Goal: Check status: Check status

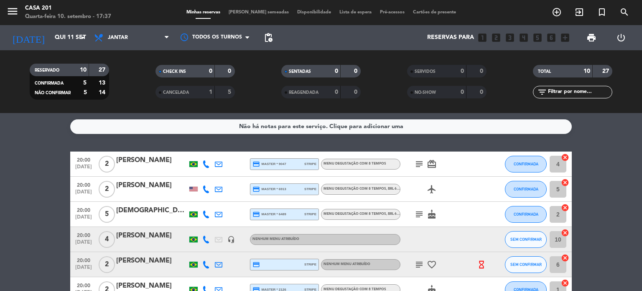
click at [258, 13] on span "[PERSON_NAME] semeadas" at bounding box center [259, 12] width 69 height 5
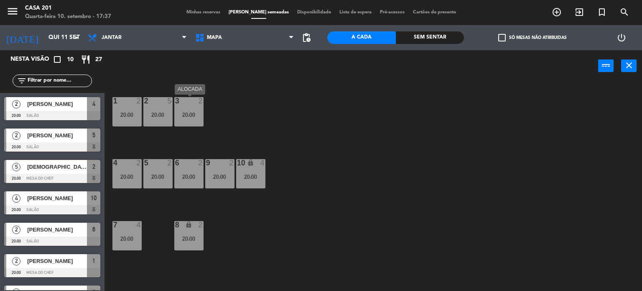
click at [196, 111] on div "20:00" at bounding box center [188, 114] width 29 height 6
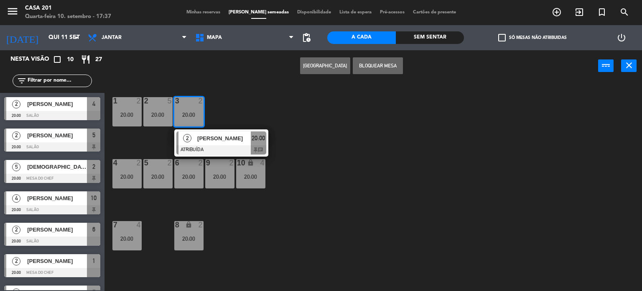
click at [309, 115] on div "1 2 20:00 2 5 20:00 3 2 20:00 2 [PERSON_NAME] ATRIBUÍDA 20:00 chat 4 2 20:00 5 …" at bounding box center [376, 186] width 531 height 209
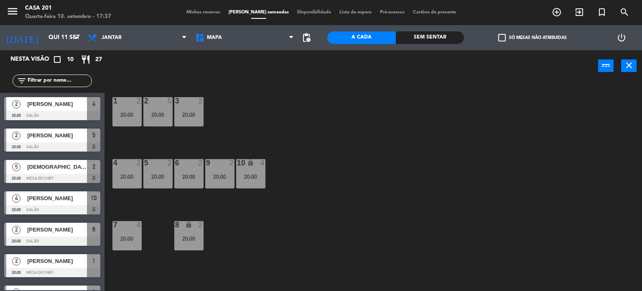
click at [195, 105] on div "3 2 20:00" at bounding box center [188, 111] width 29 height 29
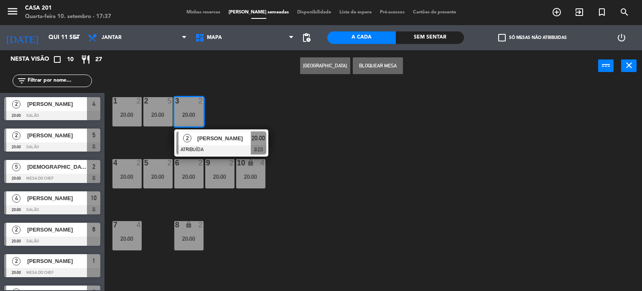
click at [353, 242] on div "1 2 20:00 2 5 20:00 3 2 20:00 2 [PERSON_NAME] ATRIBUÍDA 20:00 chat 4 2 20:00 5 …" at bounding box center [376, 186] width 531 height 209
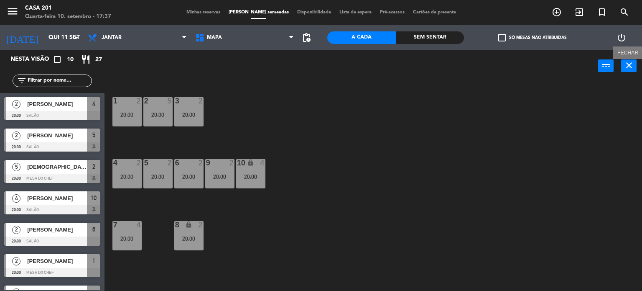
click at [636, 69] on button "close" at bounding box center [628, 65] width 15 height 13
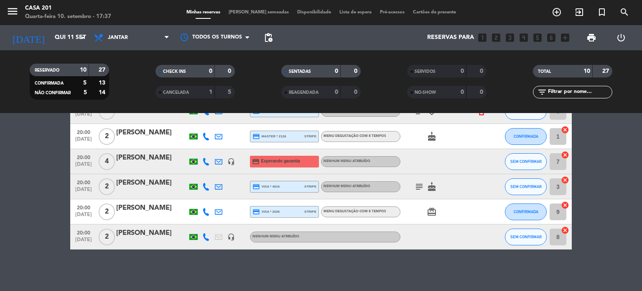
scroll to position [70, 0]
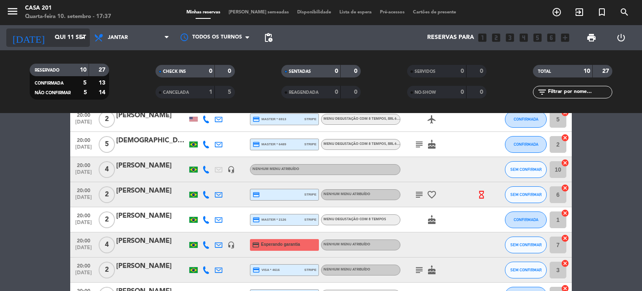
click at [51, 41] on input "Qui 11 set" at bounding box center [90, 37] width 79 height 15
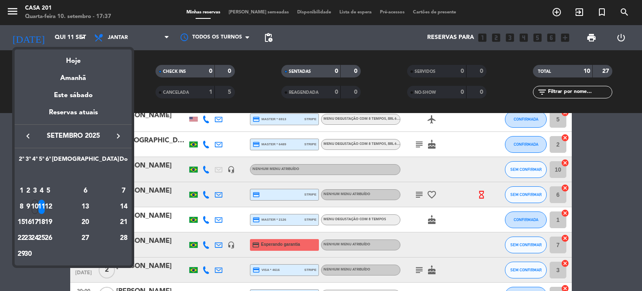
click at [38, 209] on div "10" at bounding box center [35, 206] width 6 height 14
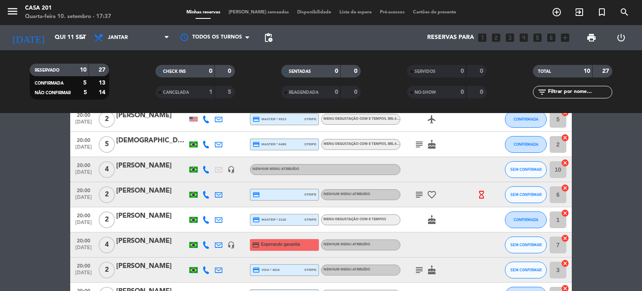
type input "Qua 10 set"
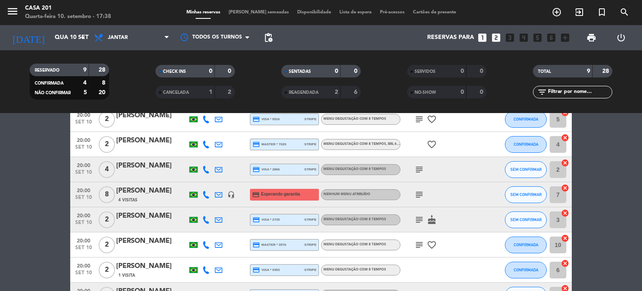
scroll to position [0, 0]
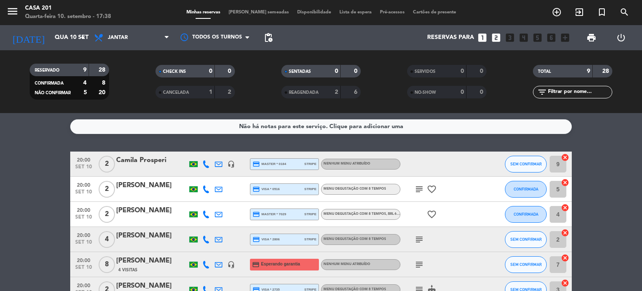
click at [268, 12] on span "[PERSON_NAME] semeadas" at bounding box center [259, 12] width 69 height 5
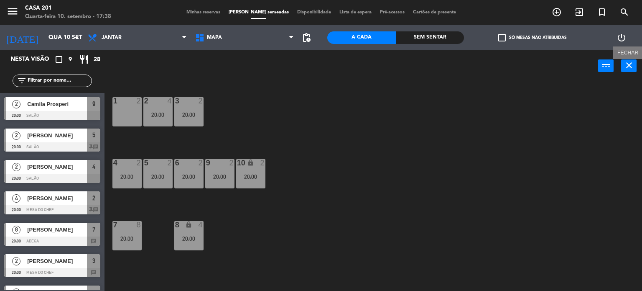
click at [626, 67] on icon "close" at bounding box center [629, 65] width 10 height 10
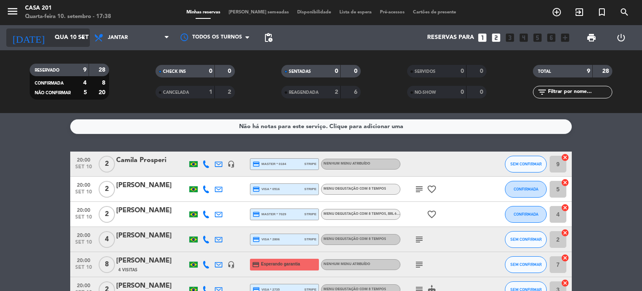
click at [66, 39] on input "Qua 10 set" at bounding box center [90, 37] width 79 height 15
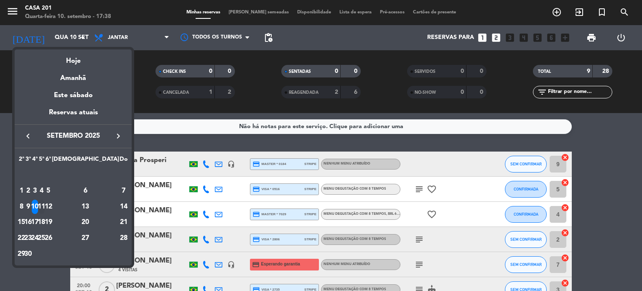
click at [45, 207] on div "11" at bounding box center [41, 206] width 6 height 14
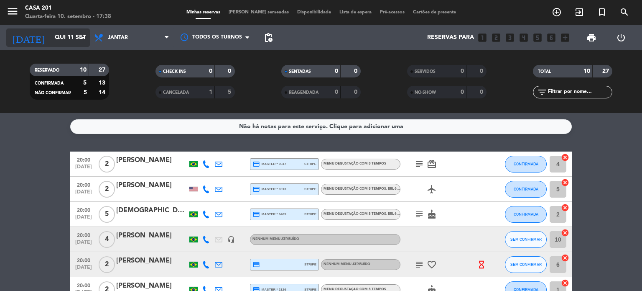
click at [53, 36] on input "Qui 11 set" at bounding box center [90, 37] width 79 height 15
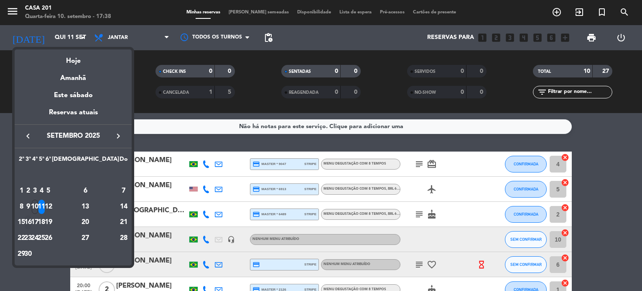
click at [31, 222] on div "16" at bounding box center [28, 222] width 6 height 14
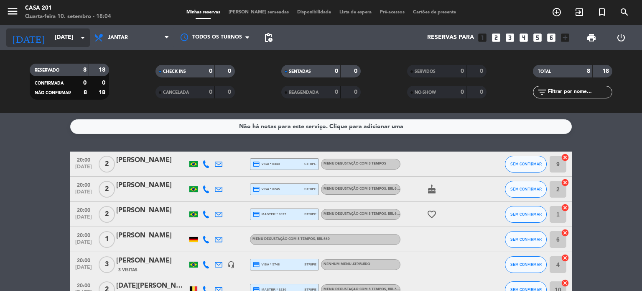
click at [58, 32] on input "[DATE]" at bounding box center [90, 37] width 79 height 15
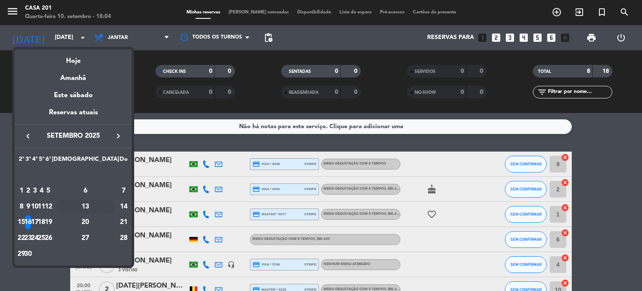
click at [105, 206] on div "13" at bounding box center [85, 206] width 61 height 14
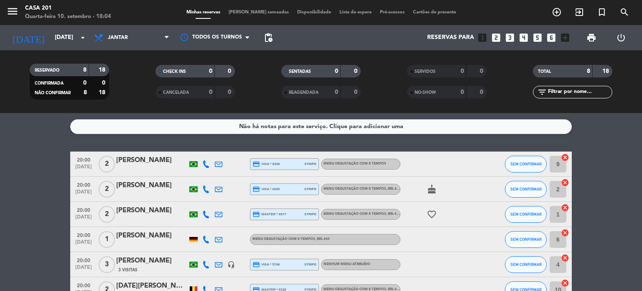
type input "Sáb 13 set"
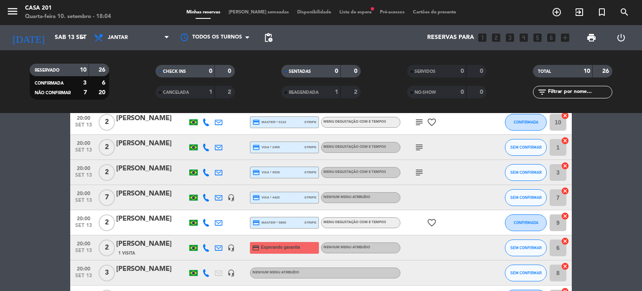
scroll to position [84, 0]
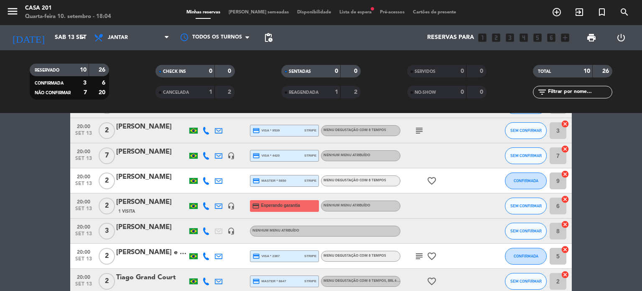
click at [132, 205] on div "[PERSON_NAME]" at bounding box center [151, 202] width 71 height 11
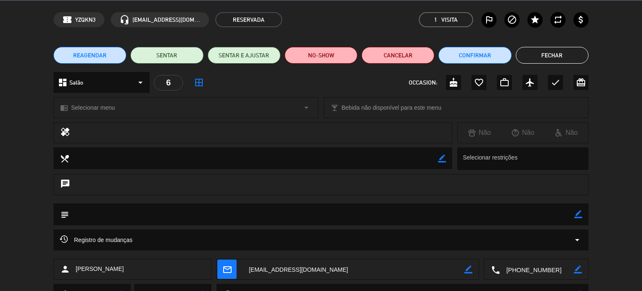
scroll to position [0, 0]
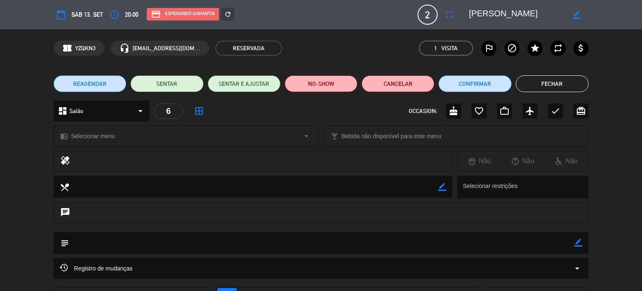
click at [539, 86] on button "Fechar" at bounding box center [552, 83] width 73 height 17
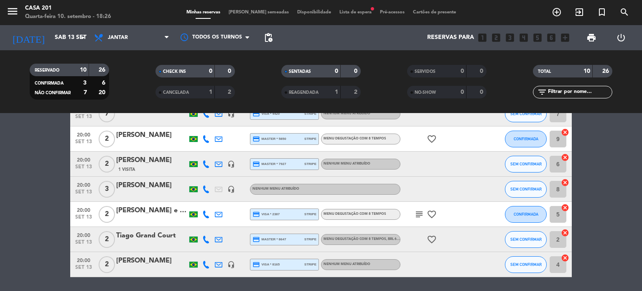
scroll to position [112, 0]
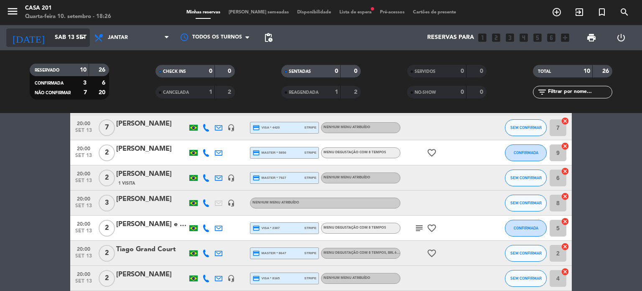
click at [51, 31] on input "Sáb 13 set" at bounding box center [90, 37] width 79 height 15
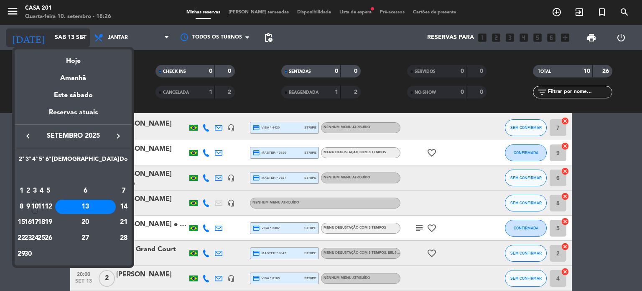
click at [47, 31] on div at bounding box center [321, 145] width 642 height 291
